Goal: Check status: Check status

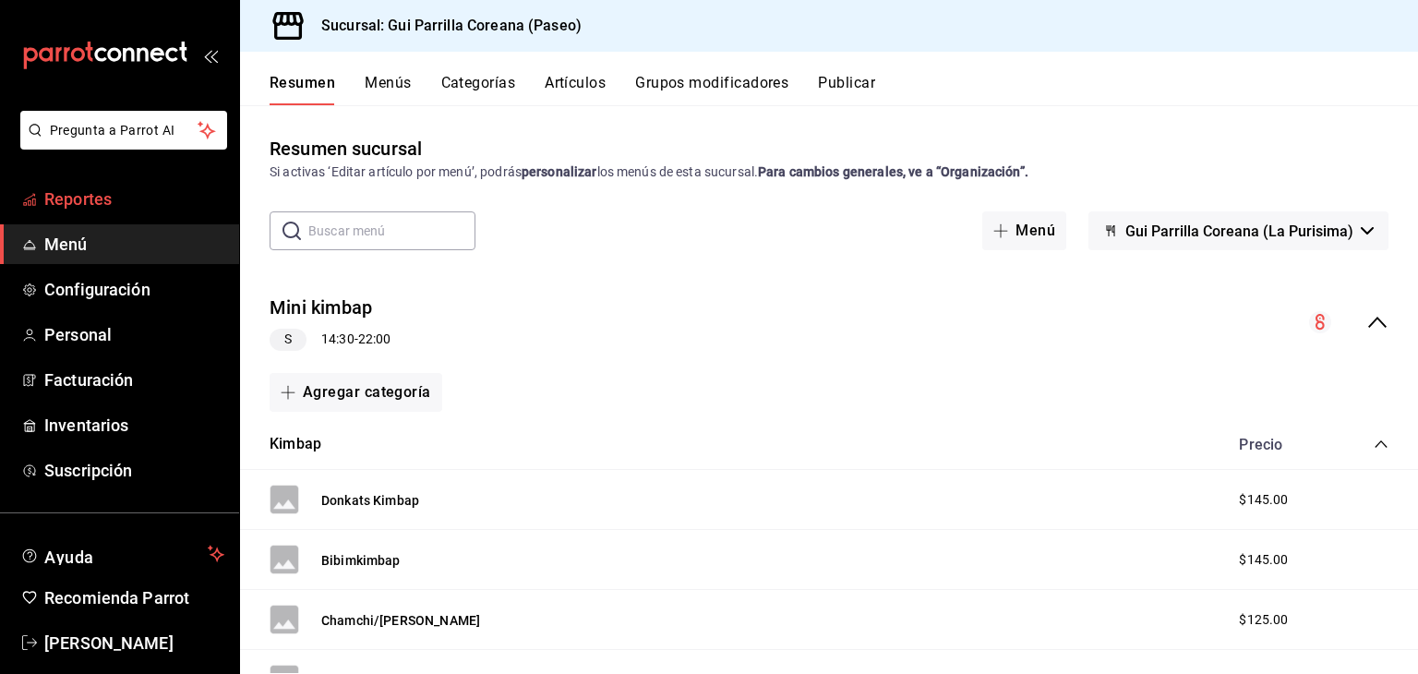
click at [96, 189] on span "Reportes" at bounding box center [134, 198] width 180 height 25
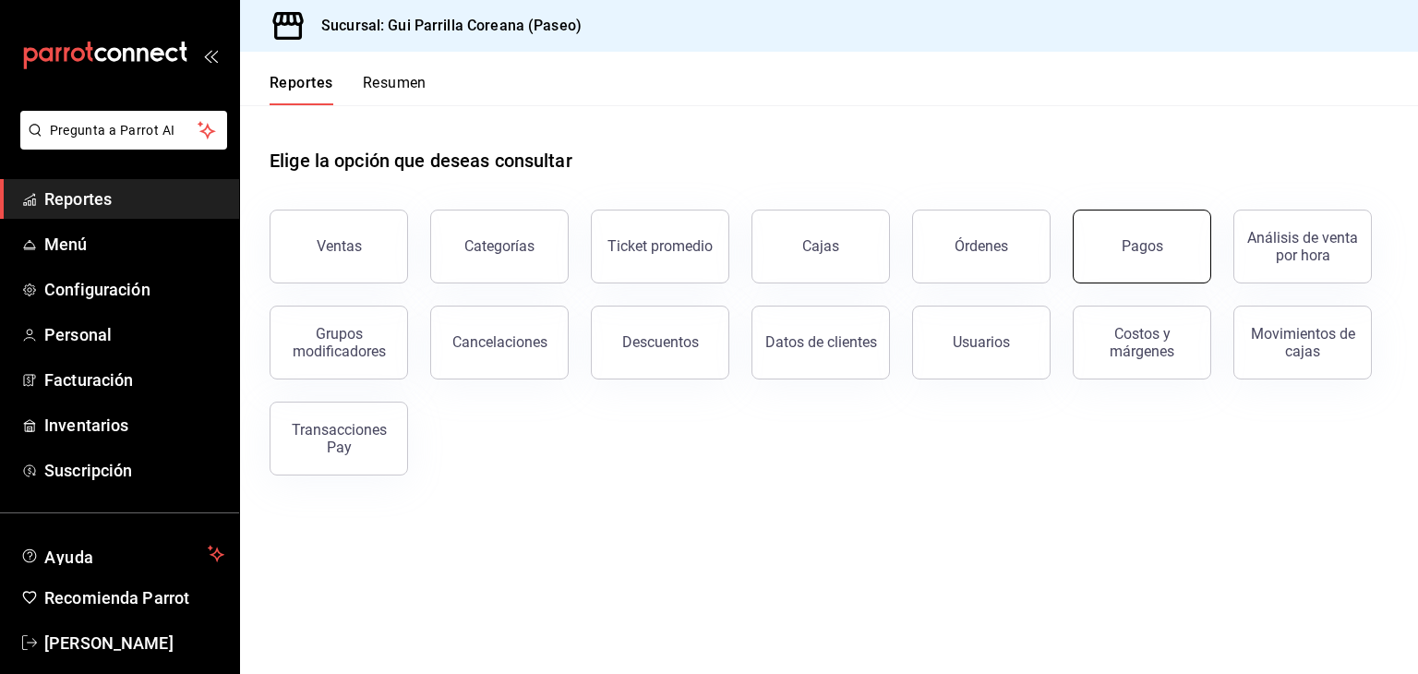
click at [1151, 223] on button "Pagos" at bounding box center [1142, 247] width 138 height 74
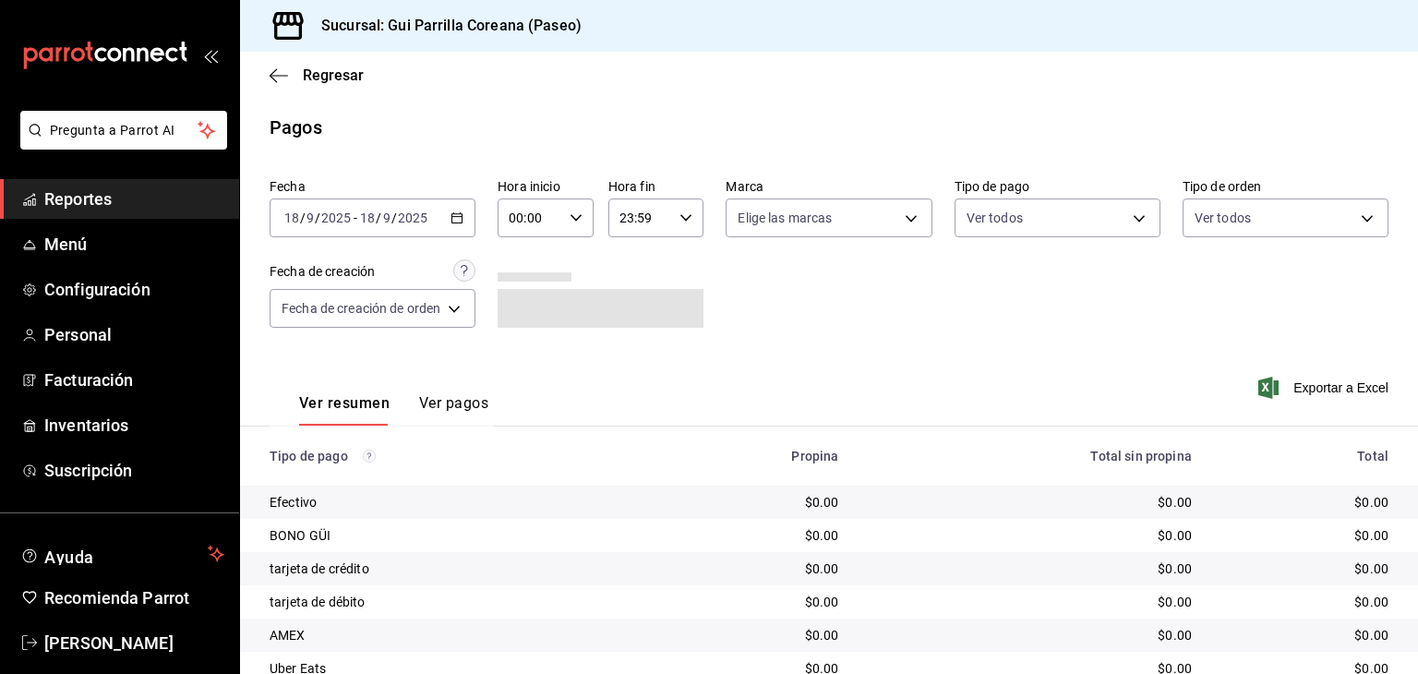
click at [466, 230] on div "[DATE] [DATE] - [DATE] [DATE]" at bounding box center [373, 217] width 206 height 39
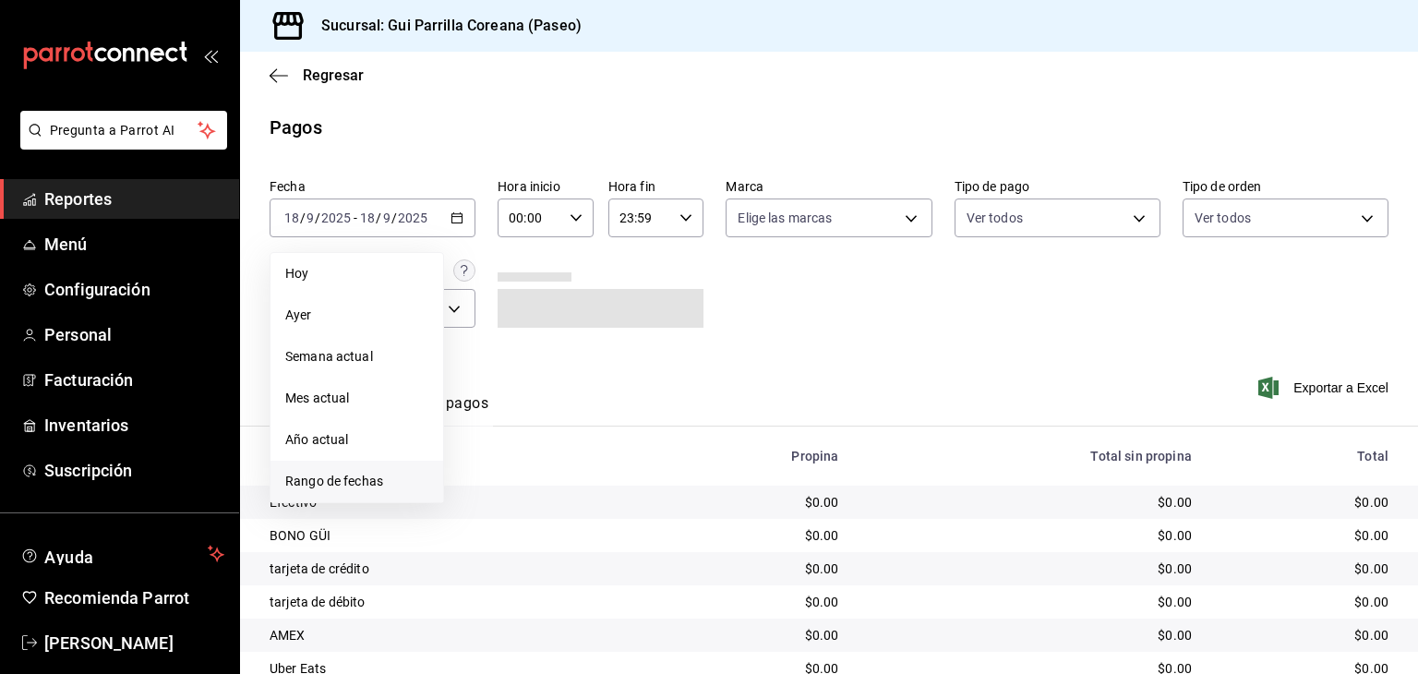
click at [326, 473] on span "Rango de fechas" at bounding box center [356, 481] width 143 height 19
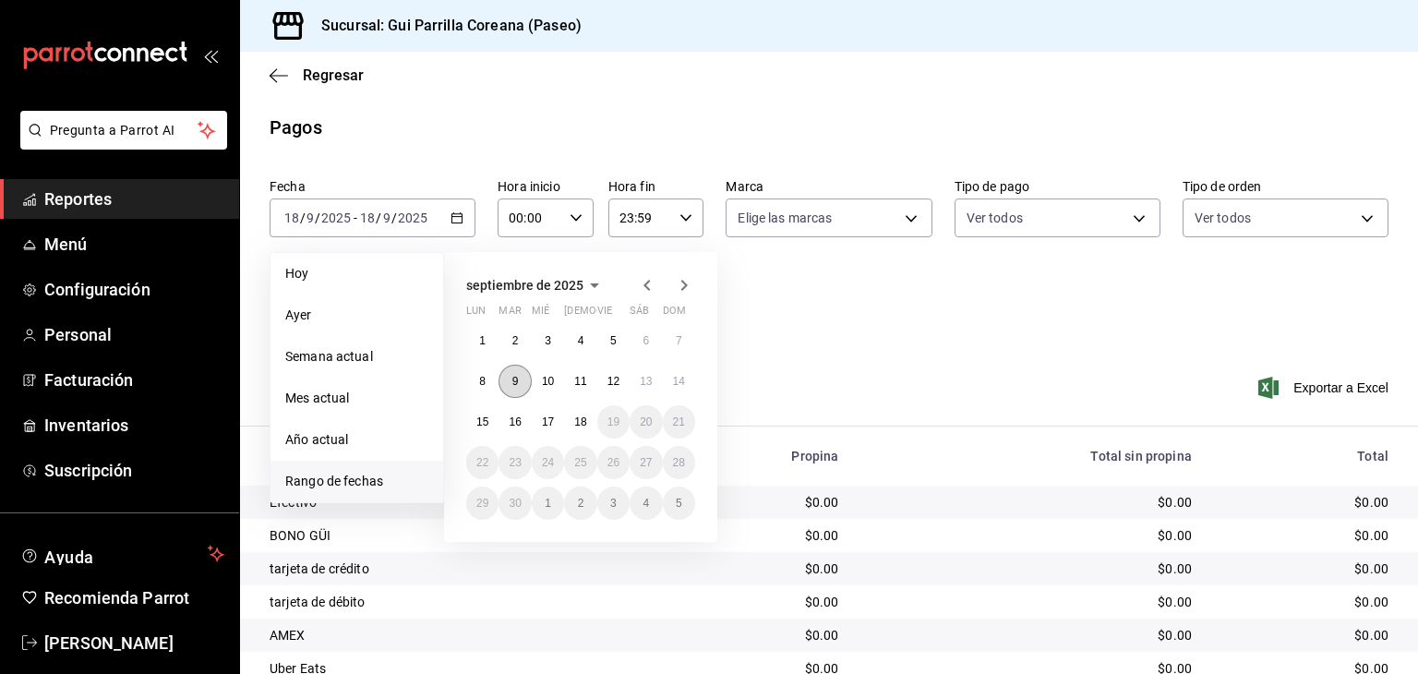
click at [517, 389] on button "9" at bounding box center [515, 381] width 32 height 33
click at [679, 385] on abbr "14" at bounding box center [679, 381] width 12 height 13
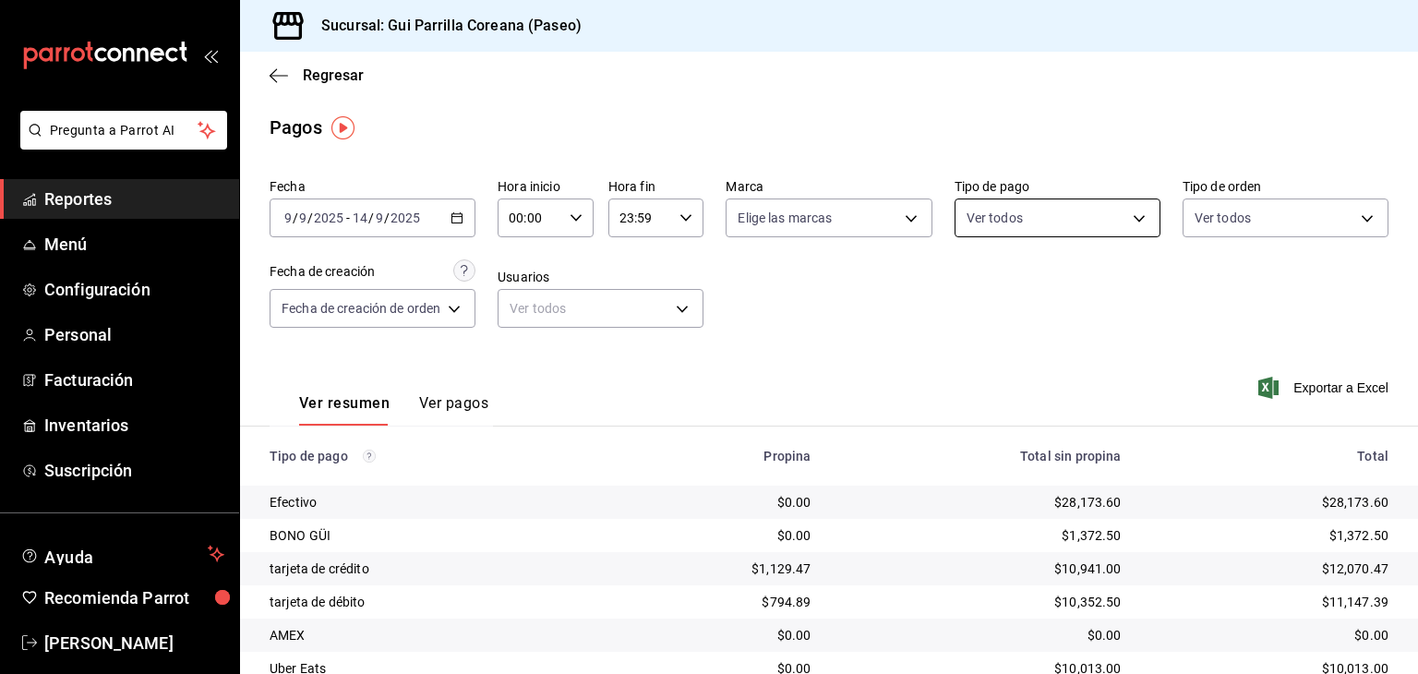
click at [991, 213] on body "Pregunta a Parrot AI Reportes Menú Configuración Personal Facturación Inventari…" at bounding box center [709, 337] width 1418 height 674
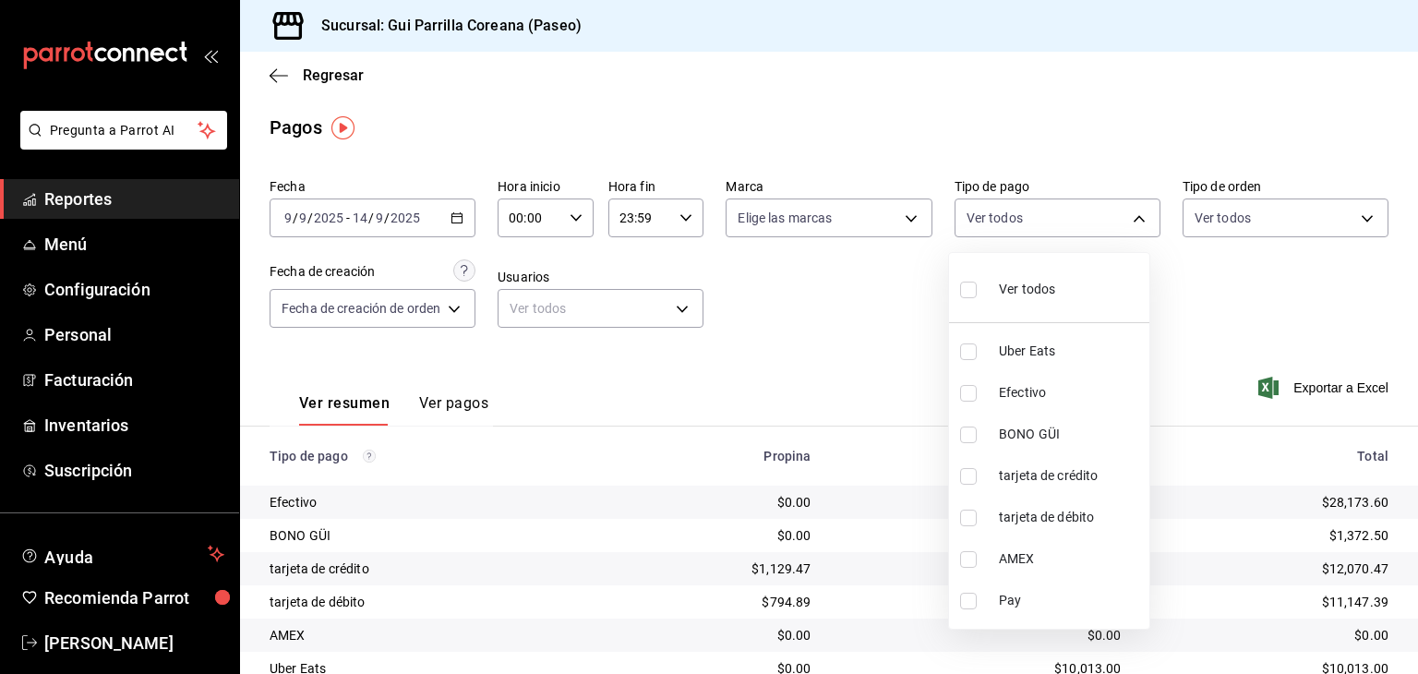
drag, startPoint x: 960, startPoint y: 396, endPoint x: 965, endPoint y: 500, distance: 104.4
click at [965, 500] on ul "Ver todos Uber Eats Efectivo BONO GÜI tarjeta de crédito tarjeta de débito AMEX…" at bounding box center [1049, 441] width 200 height 376
click at [966, 480] on input "checkbox" at bounding box center [968, 476] width 17 height 17
checkbox input "true"
type input "d4b81c32-b77b-4967-a00e-d0ccdb9889c7"
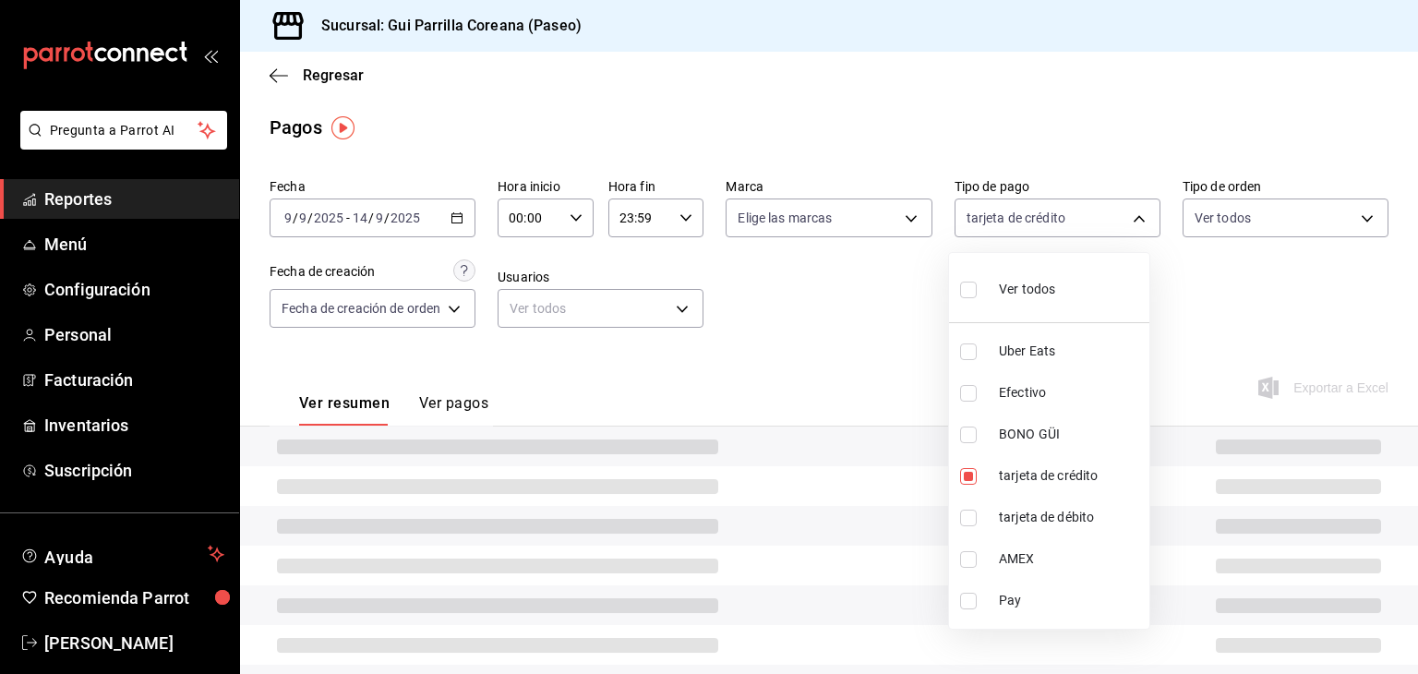
click at [966, 510] on input "checkbox" at bounding box center [968, 518] width 17 height 17
checkbox input "true"
type input "d4b81c32-b77b-4967-a00e-d0ccdb9889c7,cfa28e55-dc44-4345-aae7-98b47be50760"
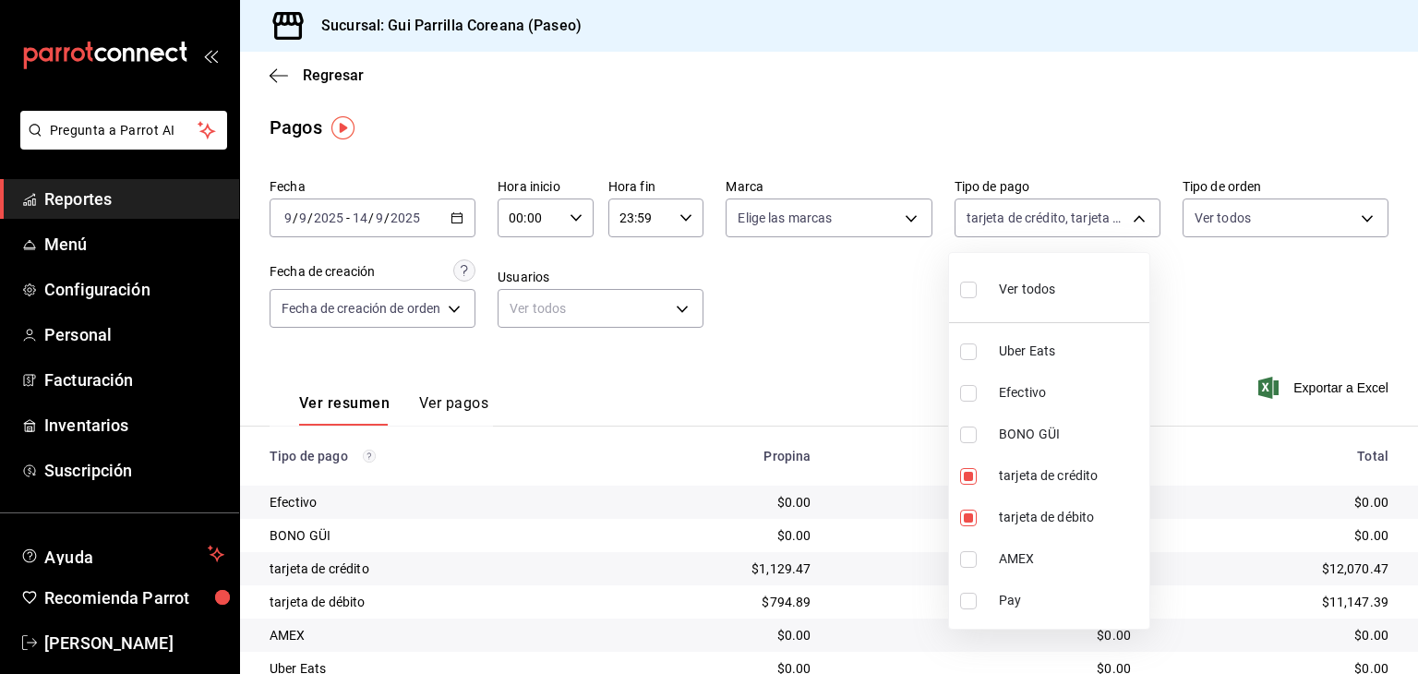
click at [974, 563] on input "checkbox" at bounding box center [968, 559] width 17 height 17
checkbox input "true"
type input "d4b81c32-b77b-4967-a00e-d0ccdb9889c7,cfa28e55-dc44-4345-aae7-98b47be50760,28006…"
click at [765, 396] on div at bounding box center [709, 337] width 1418 height 674
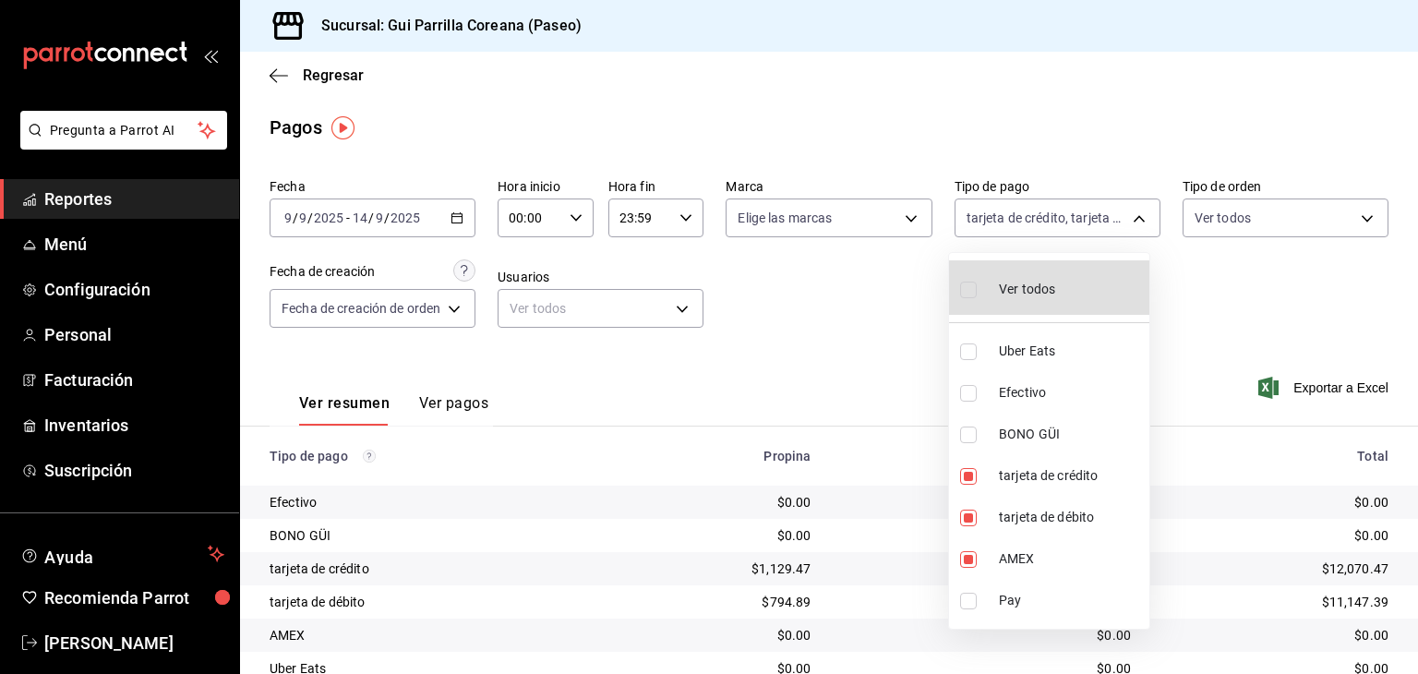
click at [854, 372] on div at bounding box center [709, 337] width 1418 height 674
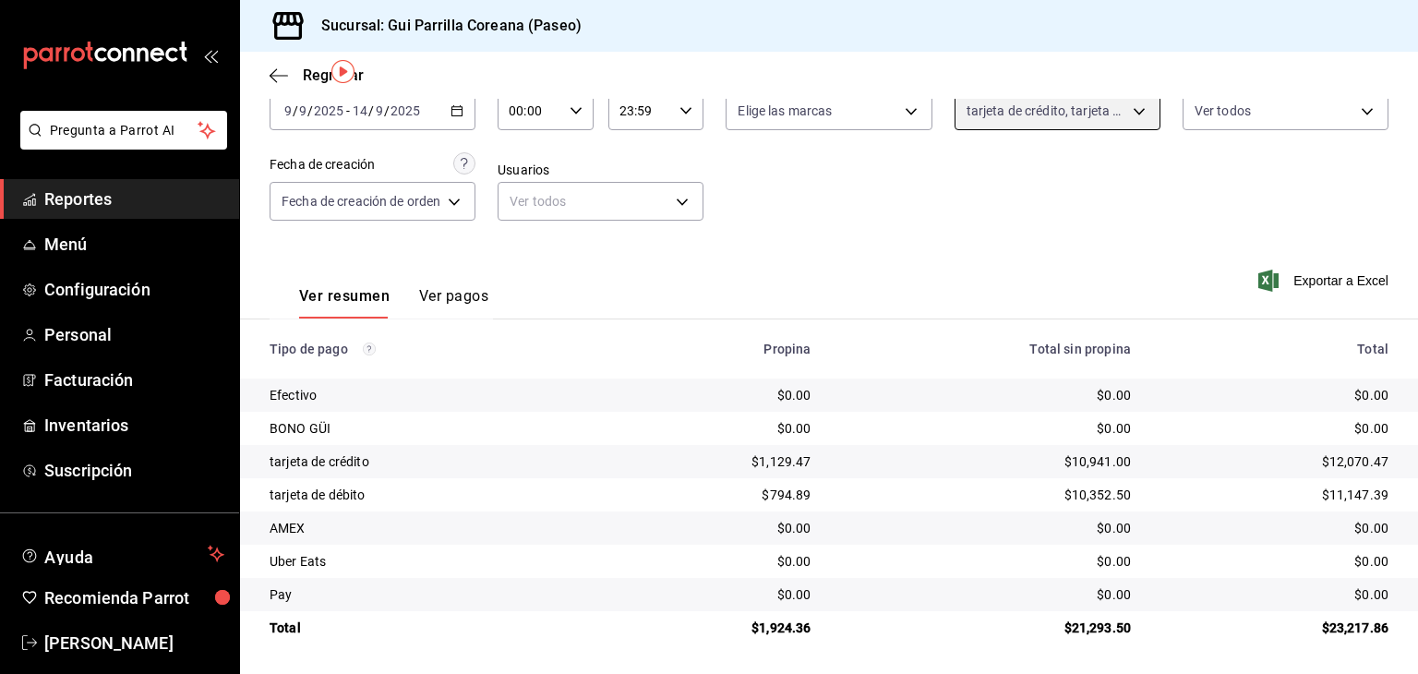
scroll to position [108, 0]
